Goal: Information Seeking & Learning: Learn about a topic

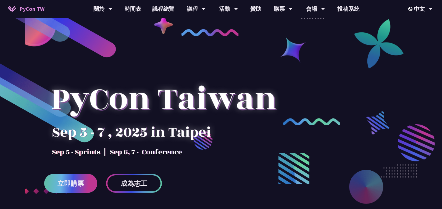
click at [78, 187] on span "立即購票" at bounding box center [70, 183] width 27 height 7
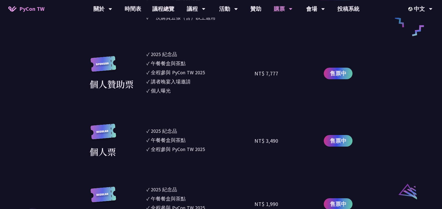
scroll to position [448, 0]
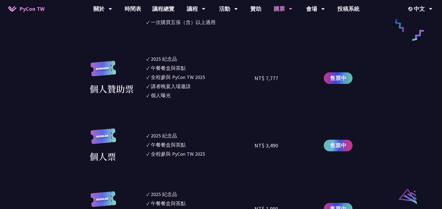
click at [339, 150] on span "售票中" at bounding box center [338, 145] width 17 height 8
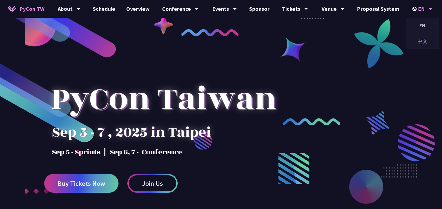
click at [426, 41] on div "中文" at bounding box center [422, 41] width 33 height 13
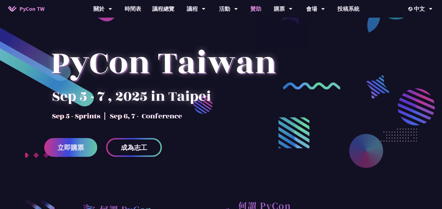
scroll to position [37, 0]
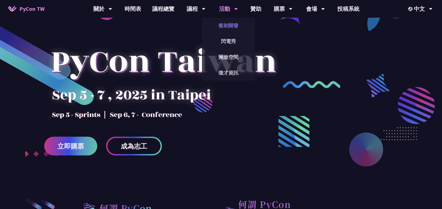
click at [227, 23] on link "衝刺開發" at bounding box center [228, 25] width 53 height 13
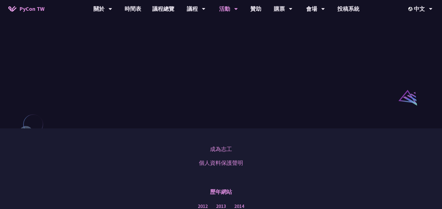
scroll to position [19, 0]
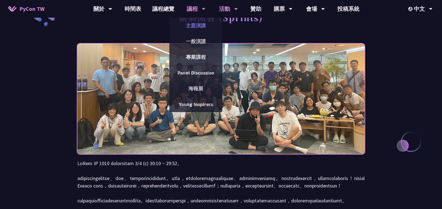
click at [193, 26] on link "主題演講" at bounding box center [195, 25] width 53 height 13
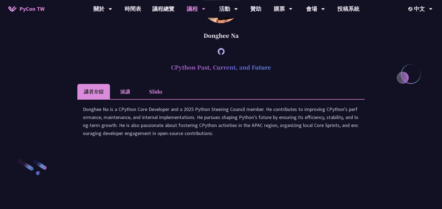
scroll to position [746, 0]
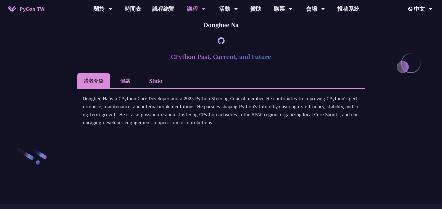
click at [124, 88] on li "演講" at bounding box center [125, 80] width 30 height 15
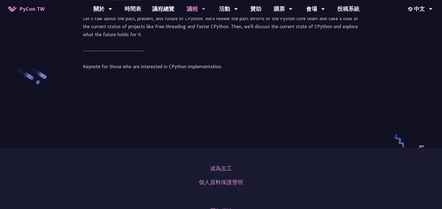
scroll to position [821, 0]
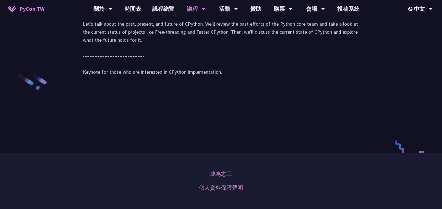
click at [147, 14] on li "Slido" at bounding box center [155, 6] width 30 height 15
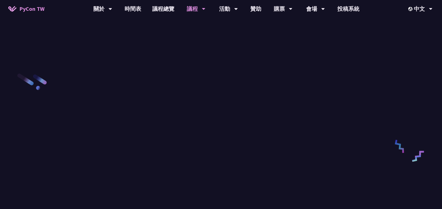
click at [97, 14] on li "講者介紹" at bounding box center [93, 6] width 33 height 15
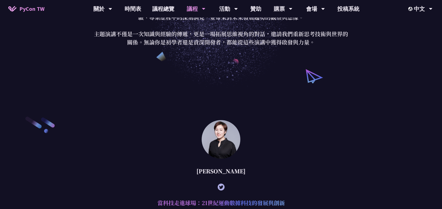
scroll to position [63, 0]
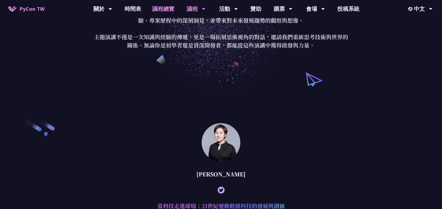
click at [166, 10] on link "議程總覽" at bounding box center [163, 9] width 33 height 18
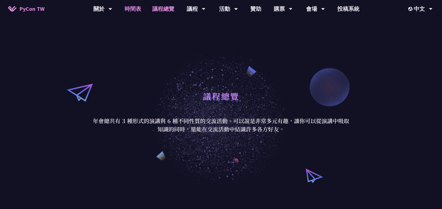
click at [133, 11] on link "時間表" at bounding box center [133, 9] width 28 height 18
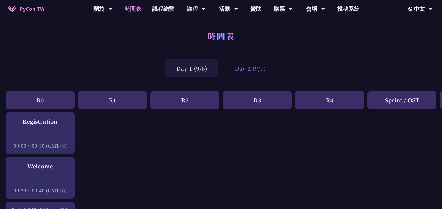
click at [250, 71] on div "Day 2 (9/7)" at bounding box center [250, 68] width 53 height 18
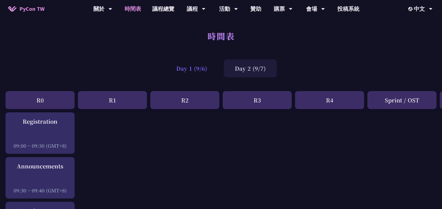
click at [197, 72] on div "Day 1 (9/6)" at bounding box center [191, 68] width 53 height 18
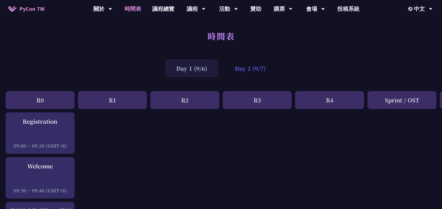
click at [239, 68] on div "Day 2 (9/7)" at bounding box center [250, 68] width 53 height 18
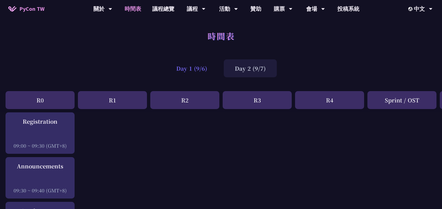
click at [188, 72] on div "Day 1 (9/6)" at bounding box center [191, 68] width 53 height 18
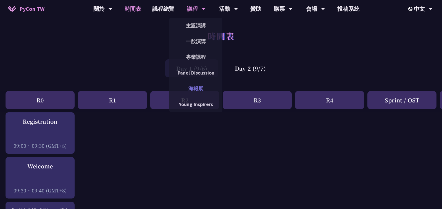
click at [197, 88] on link "海報展" at bounding box center [195, 88] width 53 height 13
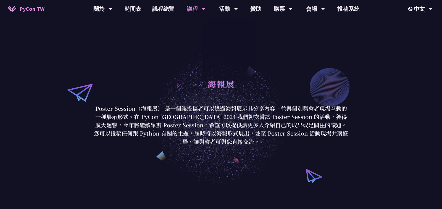
click at [154, 50] on div "海報展 Poster Session（海報展） 是一個讓投稿者可以透過海報展示其分享內容，並與個別與會者現場互動的一種展示形式。在 PyCon [GEOGRA…" at bounding box center [221, 110] width 442 height 155
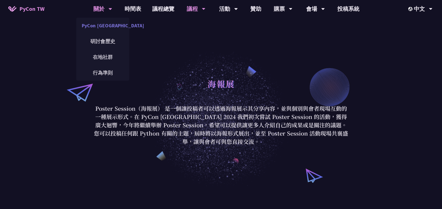
click at [100, 28] on link "PyCon [GEOGRAPHIC_DATA]" at bounding box center [102, 25] width 53 height 13
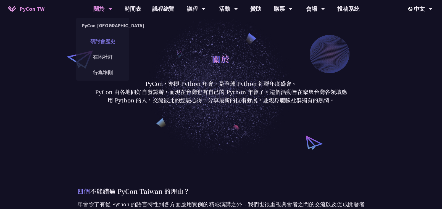
click at [109, 45] on link "研討會歷史" at bounding box center [102, 41] width 53 height 13
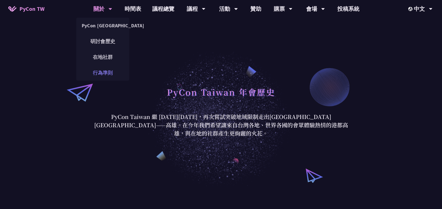
click at [107, 70] on link "行為準則" at bounding box center [102, 72] width 53 height 13
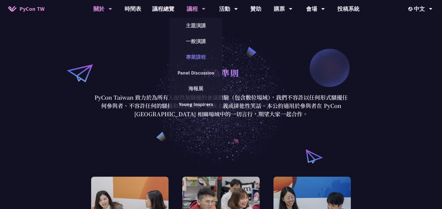
click at [192, 52] on link "專業課程" at bounding box center [195, 57] width 53 height 13
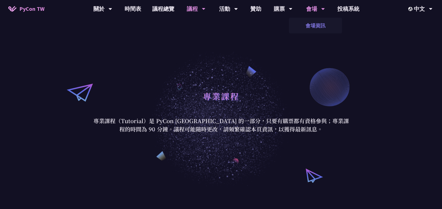
click at [319, 22] on link "會場資訊" at bounding box center [315, 25] width 53 height 13
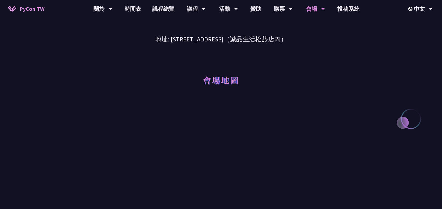
scroll to position [56, 0]
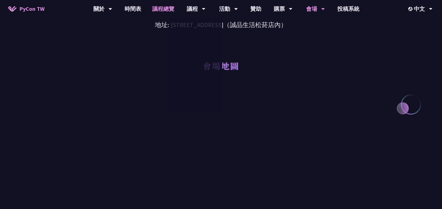
click at [159, 11] on link "議程總覽" at bounding box center [163, 9] width 33 height 18
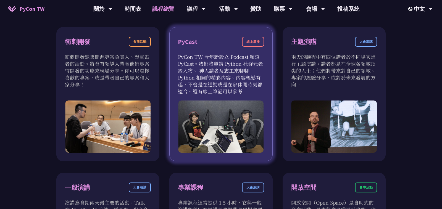
scroll to position [187, 0]
